Goal: Information Seeking & Learning: Learn about a topic

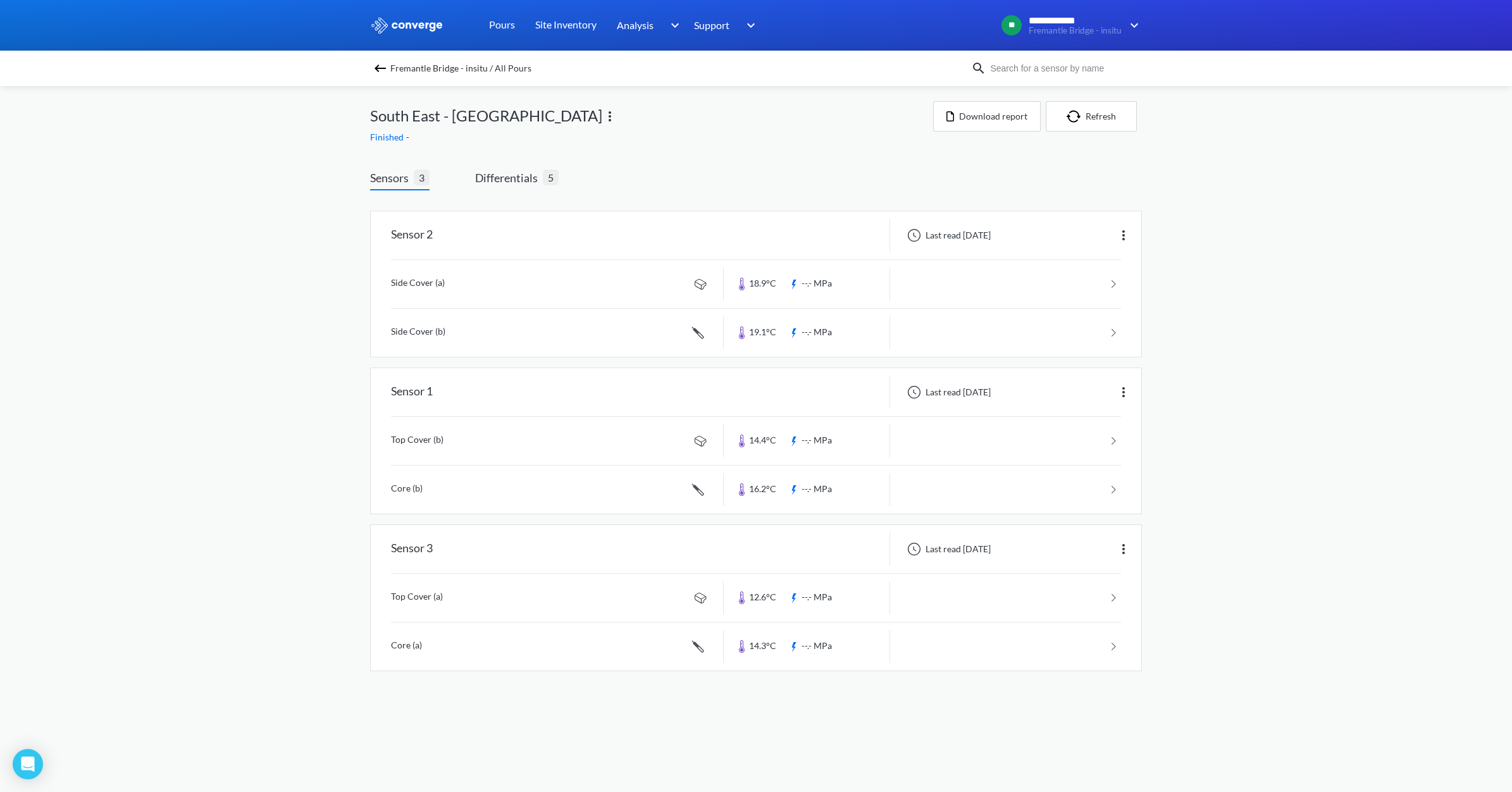
click at [378, 54] on div "Fremantle Bridge - insitu / All Pours" at bounding box center [756, 69] width 1512 height 36
click at [381, 63] on img at bounding box center [380, 68] width 15 height 15
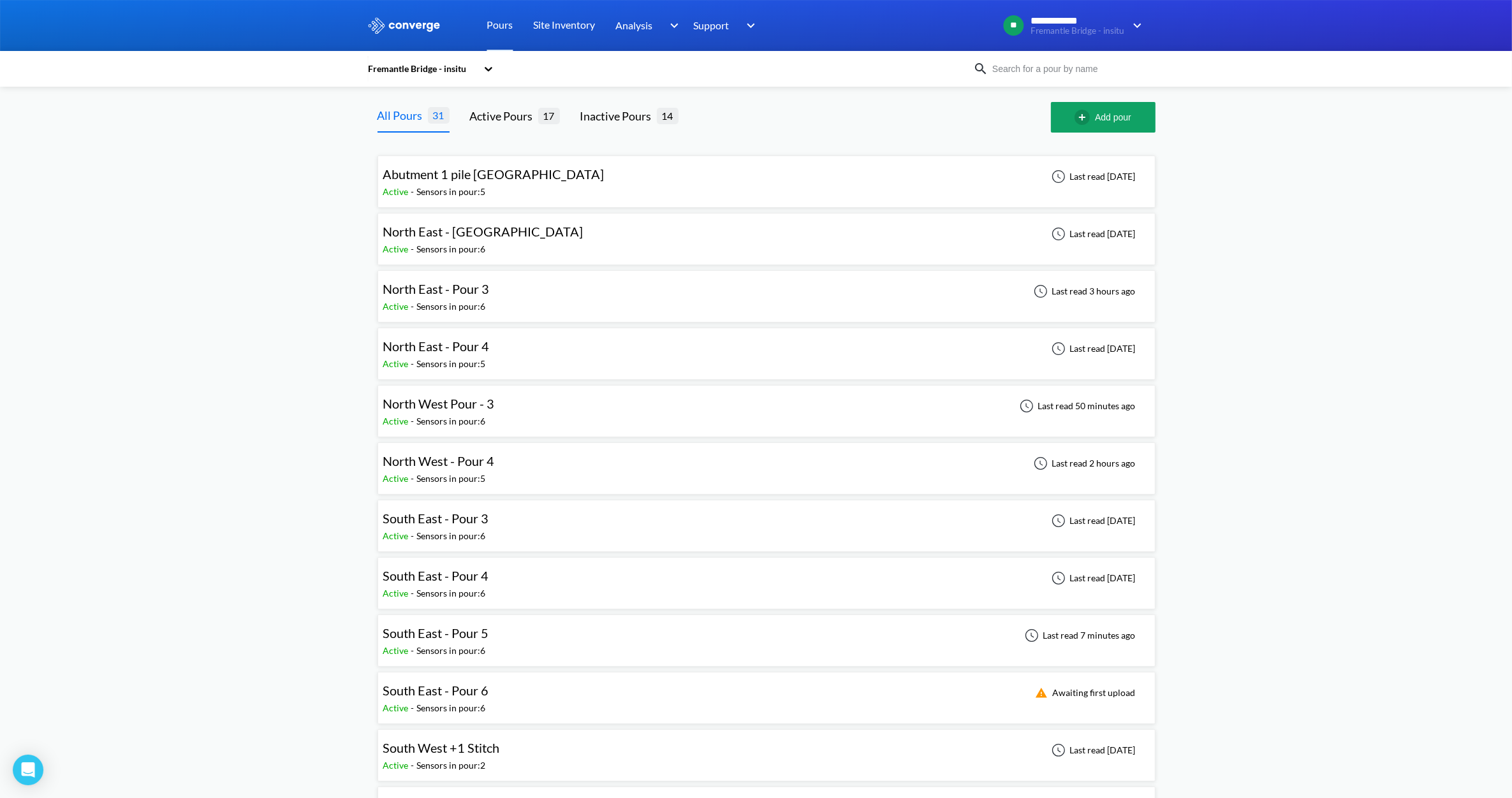
click at [473, 292] on span "North East - Pour 3" at bounding box center [437, 289] width 106 height 15
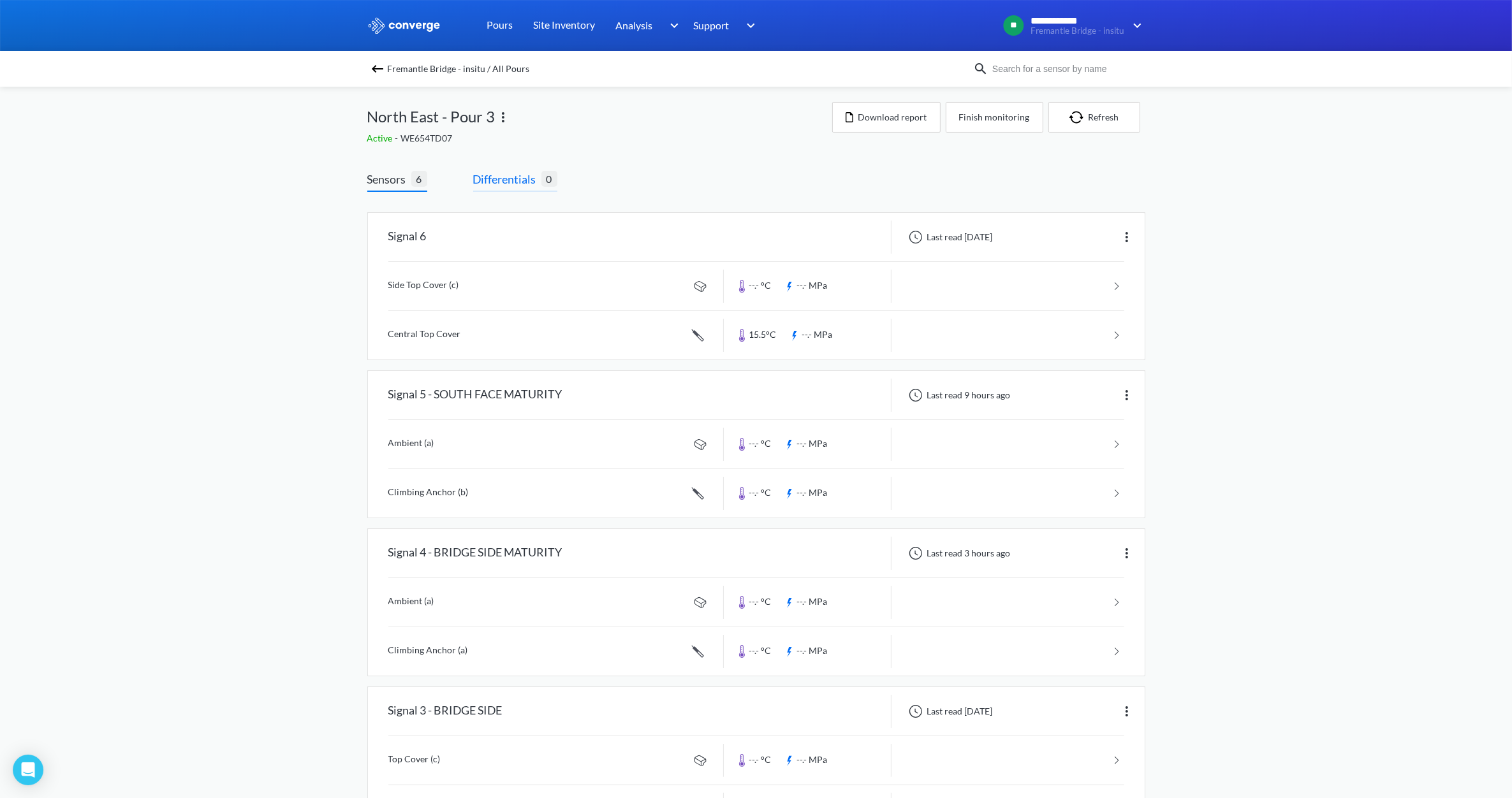
click at [508, 183] on span "Differentials" at bounding box center [507, 179] width 68 height 18
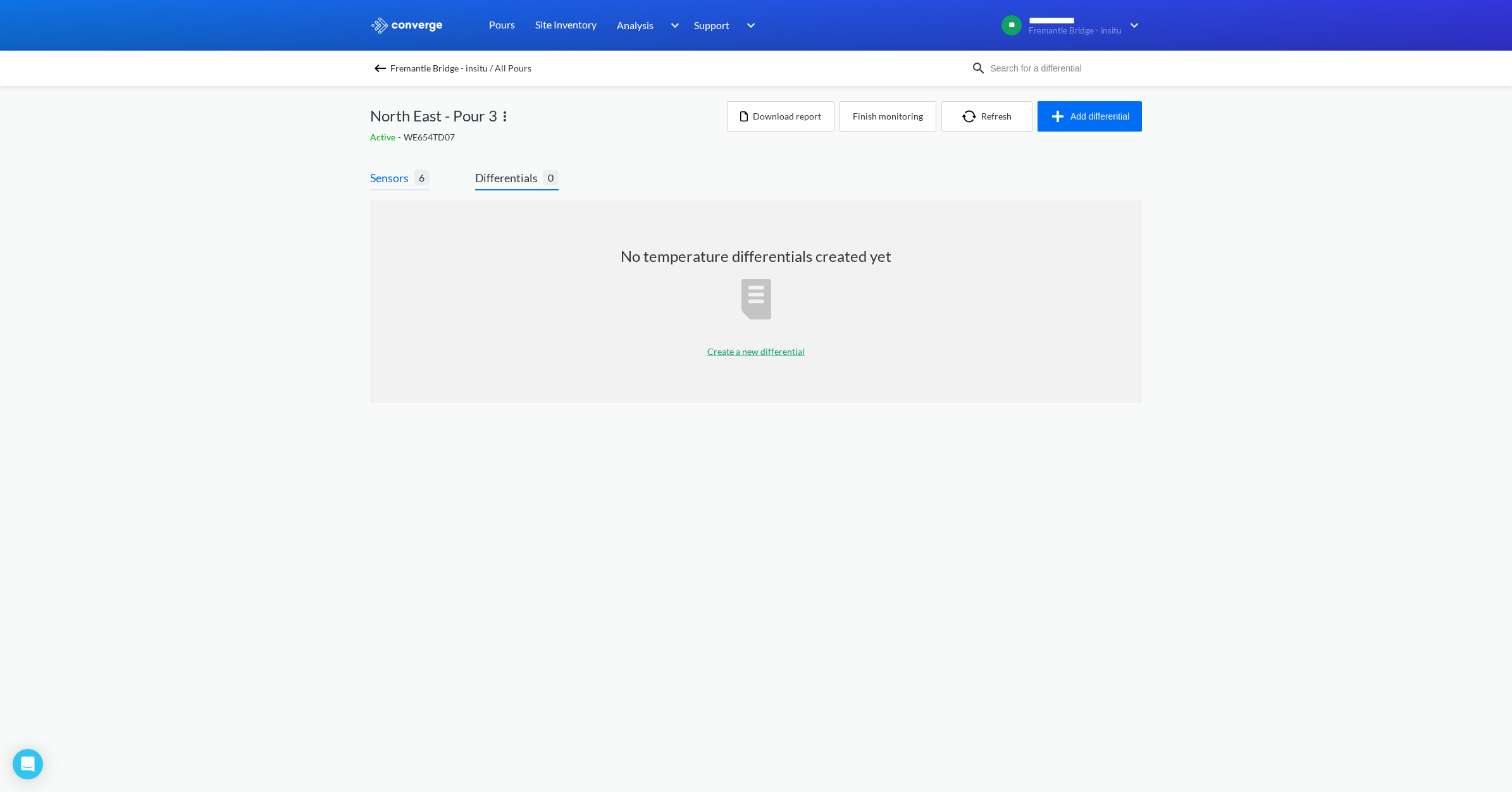
click at [412, 179] on span "Sensors" at bounding box center [392, 178] width 44 height 18
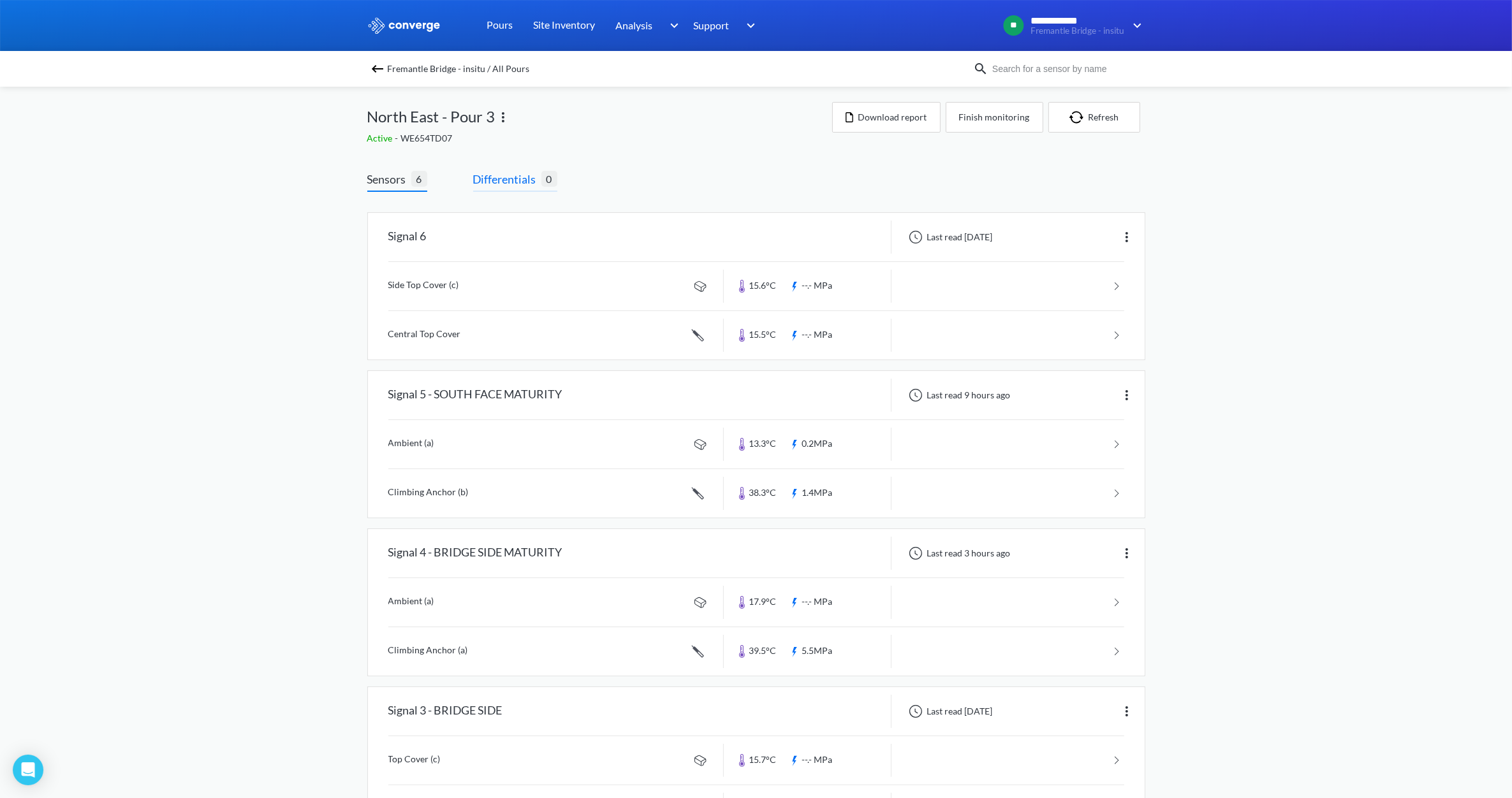
click at [505, 181] on span "Differentials" at bounding box center [507, 179] width 68 height 18
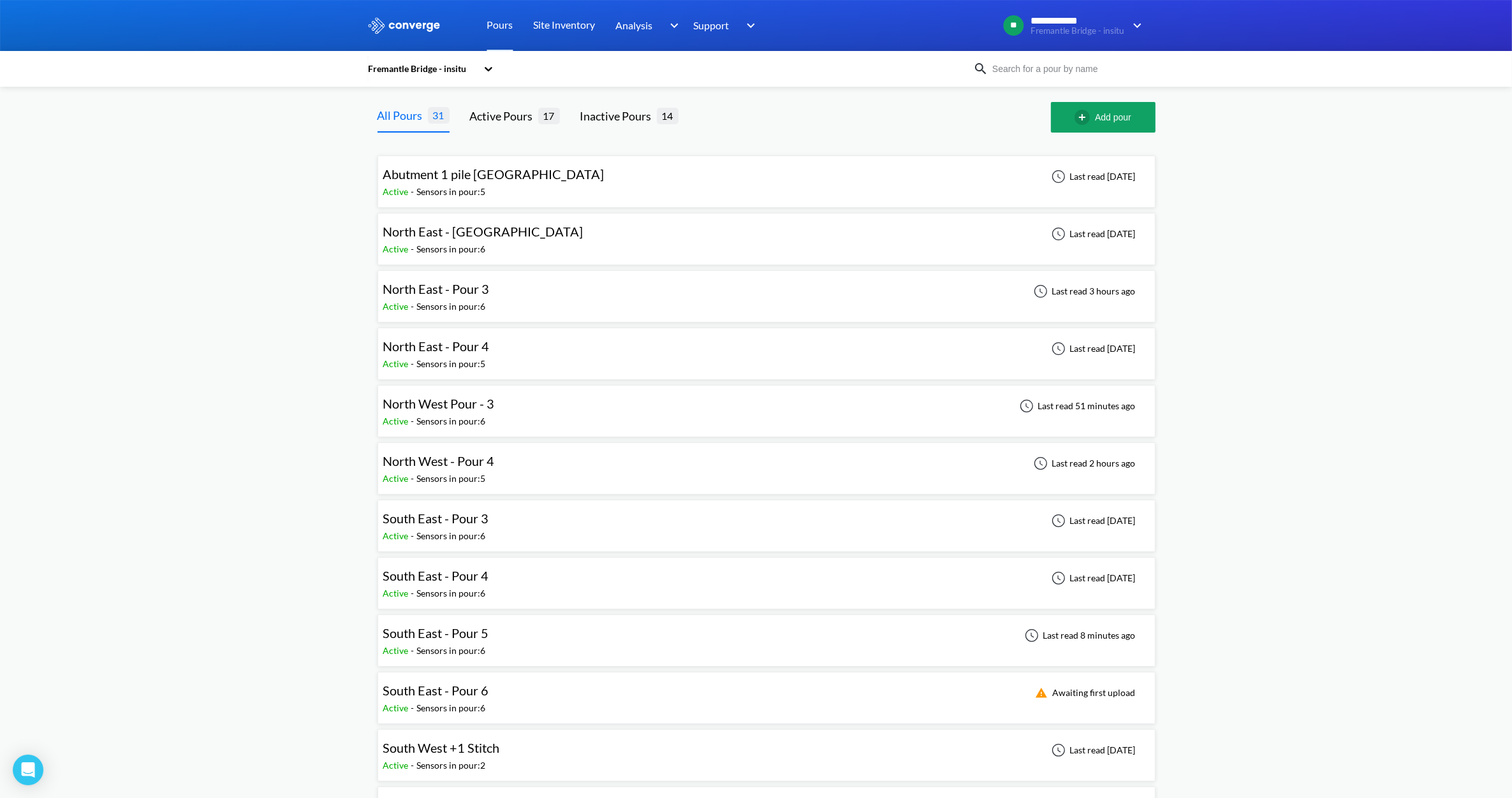
click at [461, 353] on span "North East - Pour 4" at bounding box center [437, 346] width 106 height 15
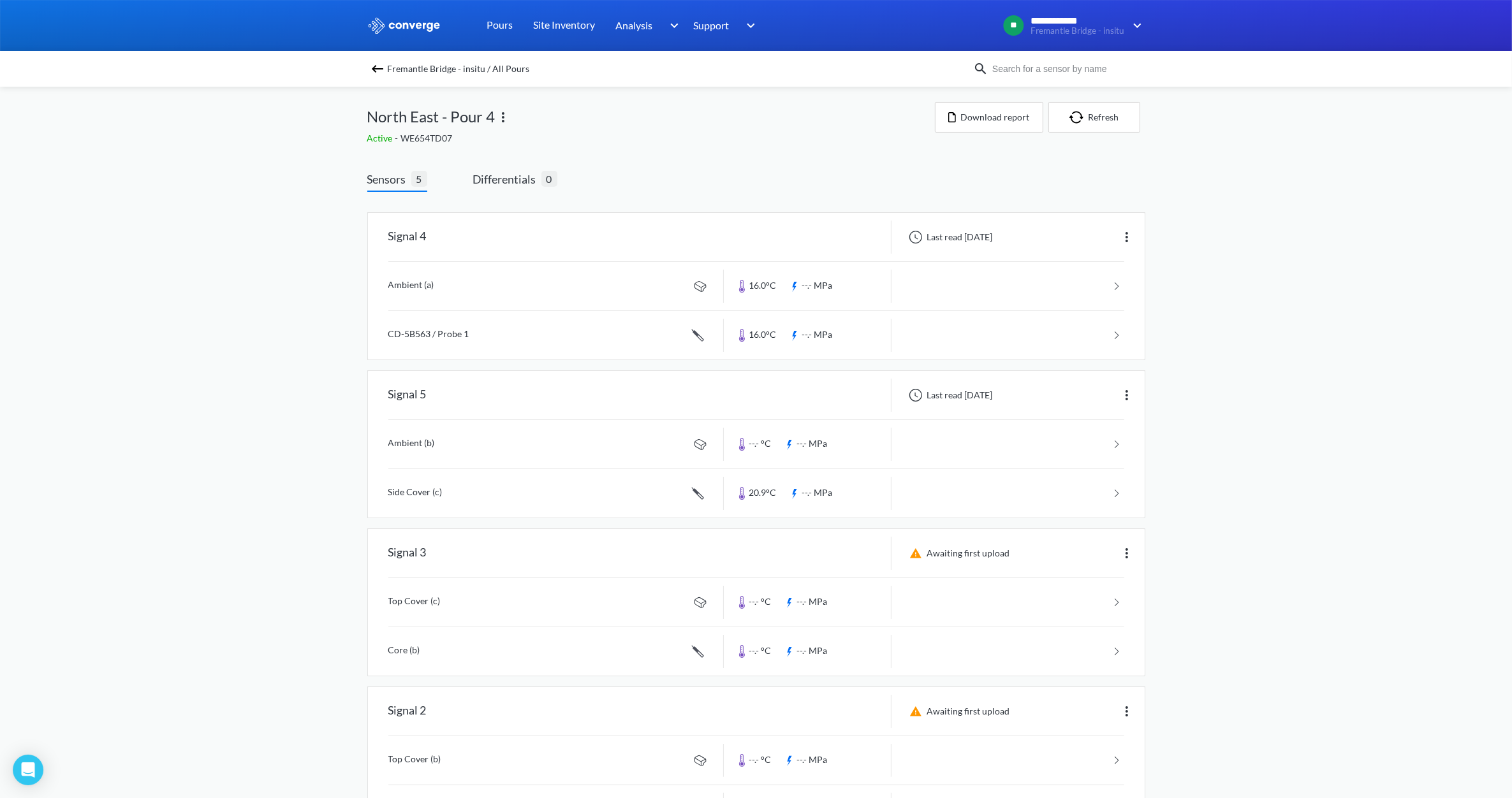
click at [382, 64] on img at bounding box center [378, 69] width 15 height 15
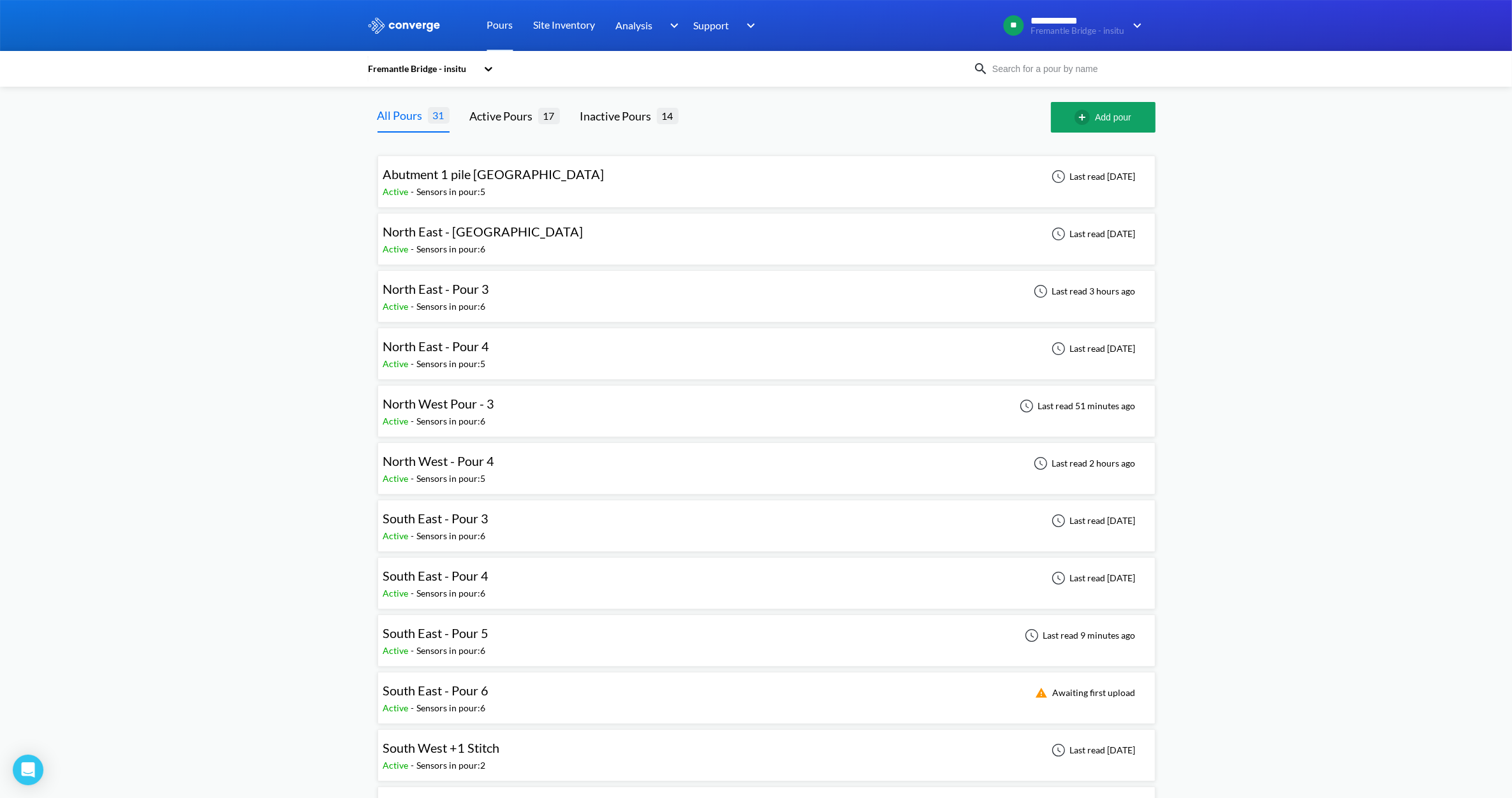
click at [447, 294] on span "North East - Pour 3" at bounding box center [437, 289] width 106 height 15
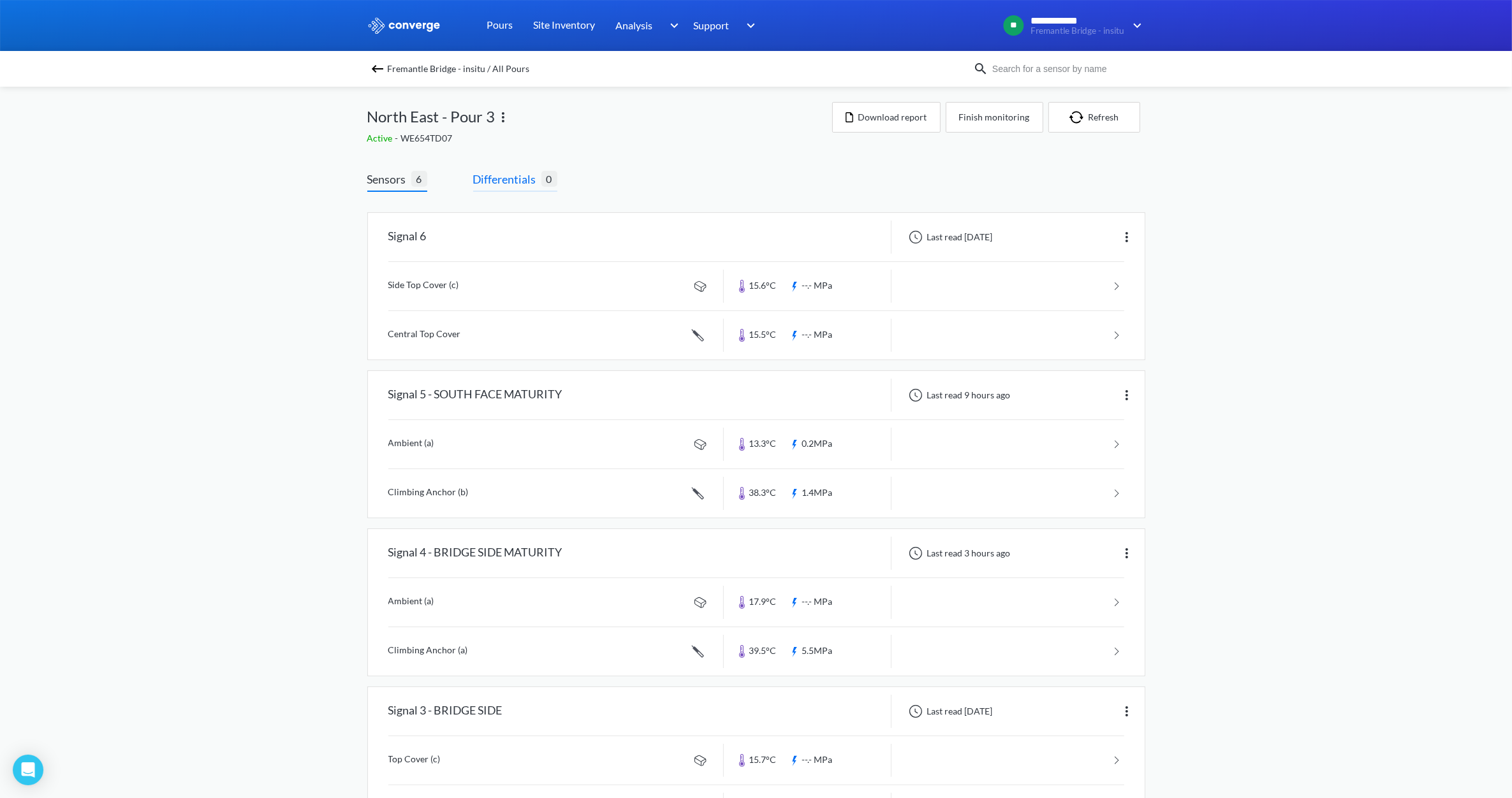
click at [489, 180] on span "Differentials" at bounding box center [507, 179] width 68 height 18
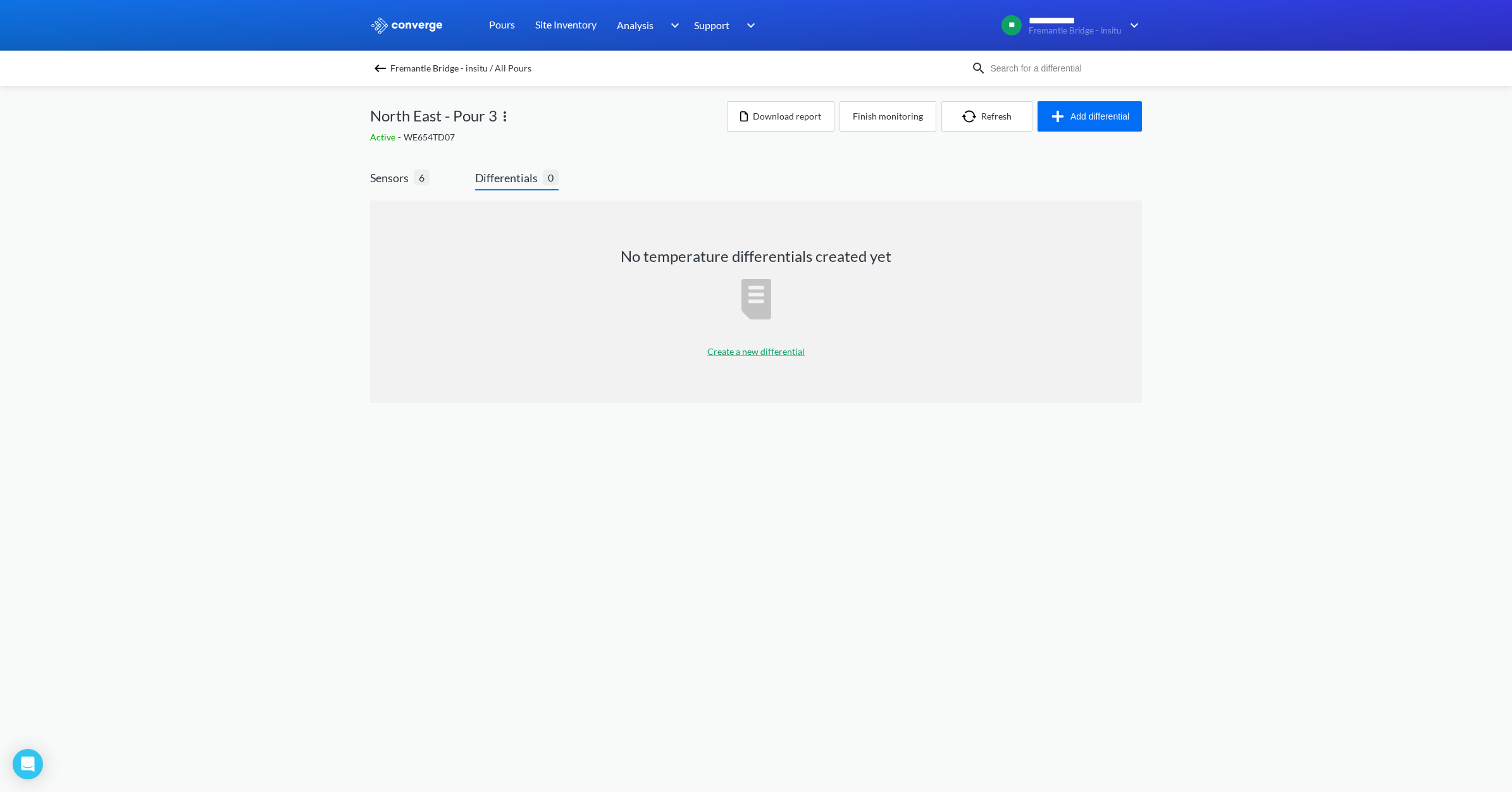
click at [406, 167] on div "Sensors 6 Differentials 0 No temperature differentials created yet Create a new…" at bounding box center [756, 289] width 772 height 278
click at [397, 176] on span "Sensors" at bounding box center [392, 178] width 44 height 18
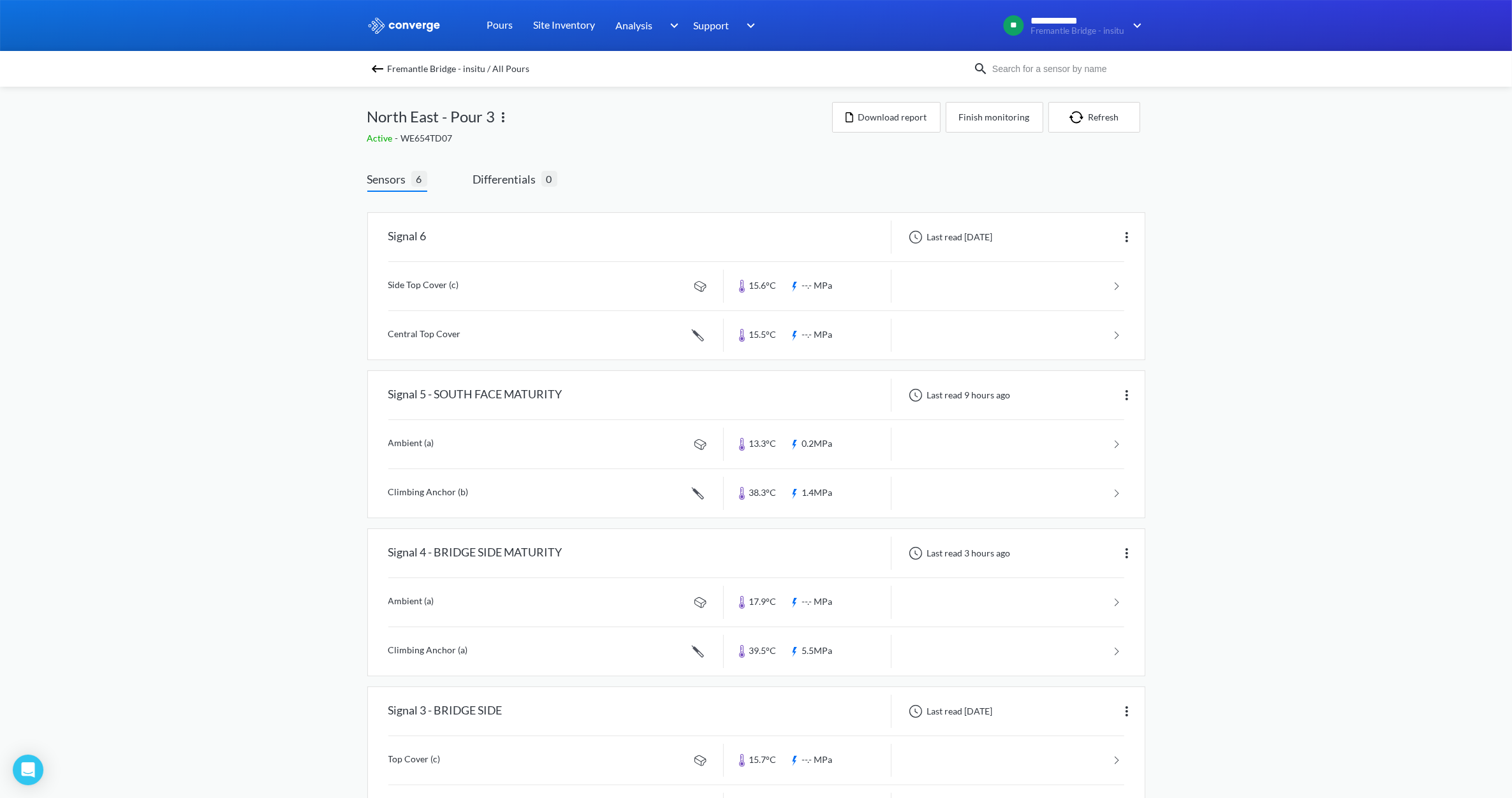
drag, startPoint x: 987, startPoint y: 75, endPoint x: 981, endPoint y: 97, distance: 22.8
